Goal: Task Accomplishment & Management: Use online tool/utility

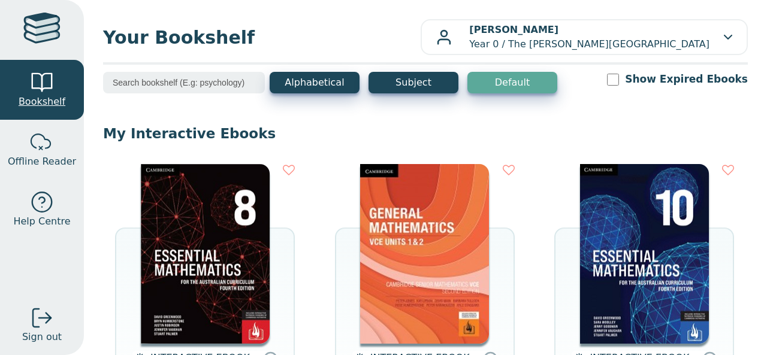
click at [41, 80] on div at bounding box center [42, 83] width 24 height 24
click at [38, 90] on div at bounding box center [42, 83] width 24 height 24
click at [40, 98] on span "Bookshelf" at bounding box center [42, 102] width 47 height 14
click at [43, 102] on span "Bookshelf" at bounding box center [42, 102] width 47 height 14
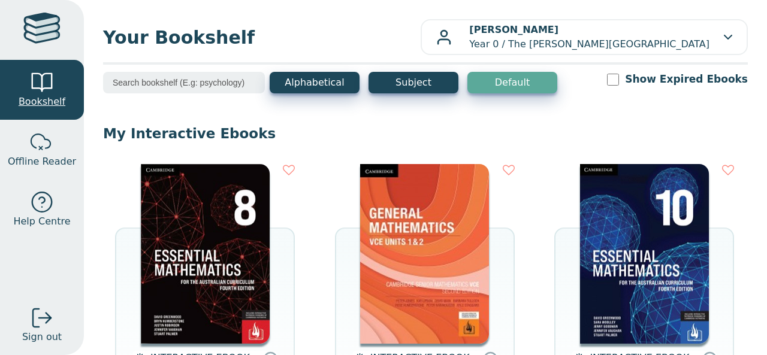
click at [43, 102] on span "Bookshelf" at bounding box center [42, 102] width 47 height 14
click at [55, 101] on span "Bookshelf" at bounding box center [42, 102] width 47 height 14
click at [194, 216] on img at bounding box center [205, 254] width 129 height 180
click at [31, 100] on span "Bookshelf" at bounding box center [42, 102] width 47 height 14
click at [34, 104] on span "Bookshelf" at bounding box center [42, 102] width 47 height 14
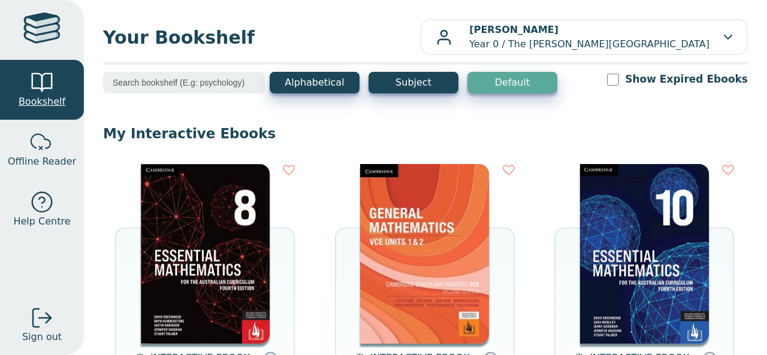
click at [34, 104] on span "Bookshelf" at bounding box center [42, 102] width 47 height 14
click at [43, 69] on link "Bookshelf" at bounding box center [42, 90] width 84 height 60
click at [40, 140] on div at bounding box center [42, 143] width 24 height 24
click at [36, 163] on span "Offline Reader" at bounding box center [42, 162] width 68 height 14
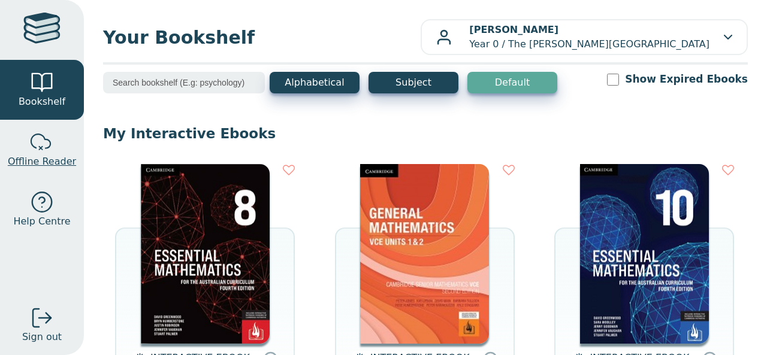
click at [36, 163] on span "Offline Reader" at bounding box center [42, 162] width 68 height 14
click at [67, 95] on link "Bookshelf" at bounding box center [42, 90] width 84 height 60
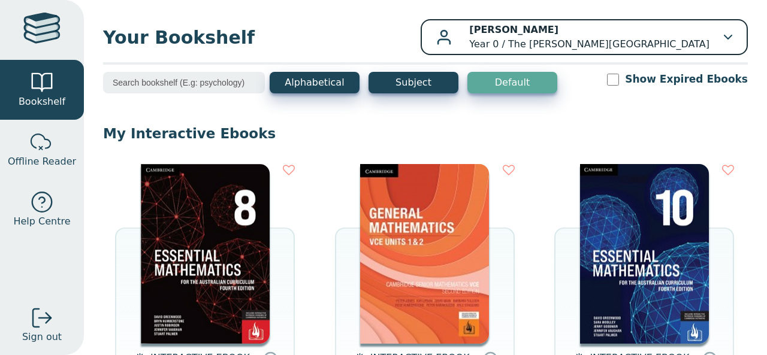
click at [655, 36] on p "Christine McIntosh Year 0 / The King David School" at bounding box center [589, 37] width 240 height 29
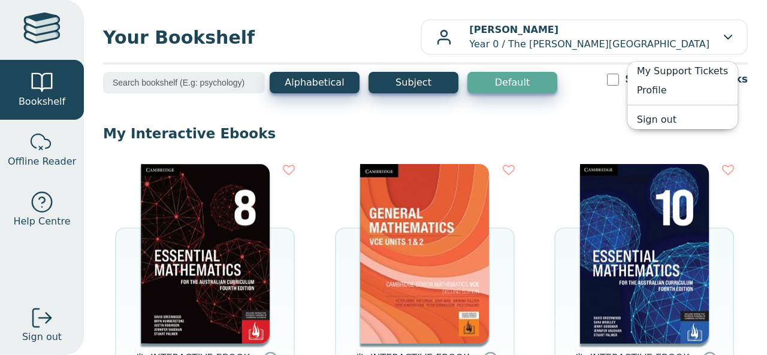
click at [406, 26] on span "Your Bookshelf" at bounding box center [261, 37] width 317 height 27
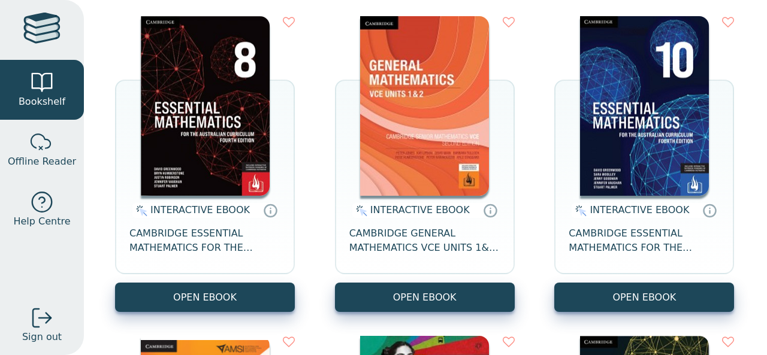
scroll to position [149, 0]
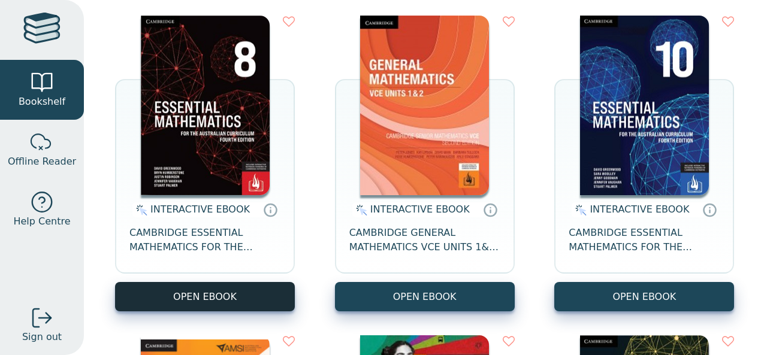
click at [205, 304] on button "OPEN EBOOK" at bounding box center [205, 296] width 180 height 29
